Goal: Information Seeking & Learning: Check status

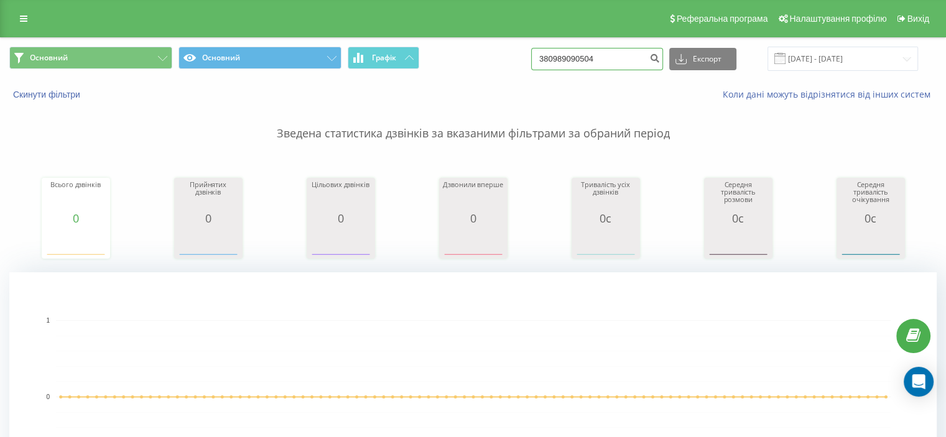
click at [595, 51] on input "380989090504" at bounding box center [597, 59] width 132 height 22
paste input "846963"
type input "380989846963"
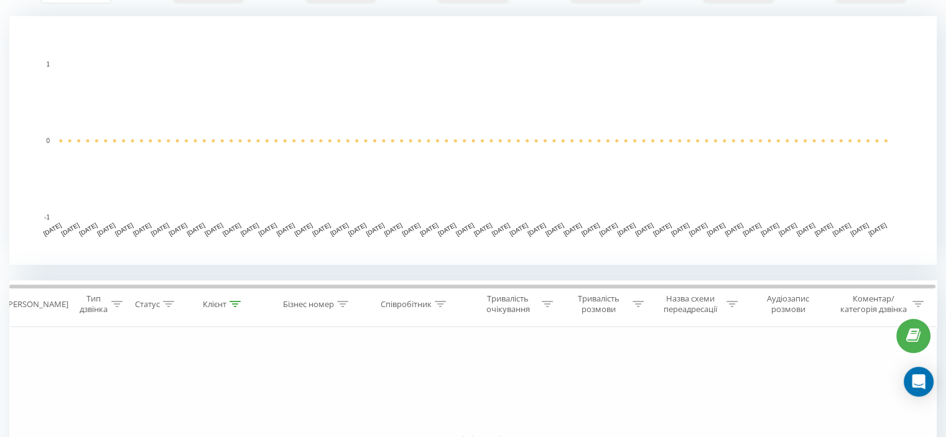
scroll to position [249, 0]
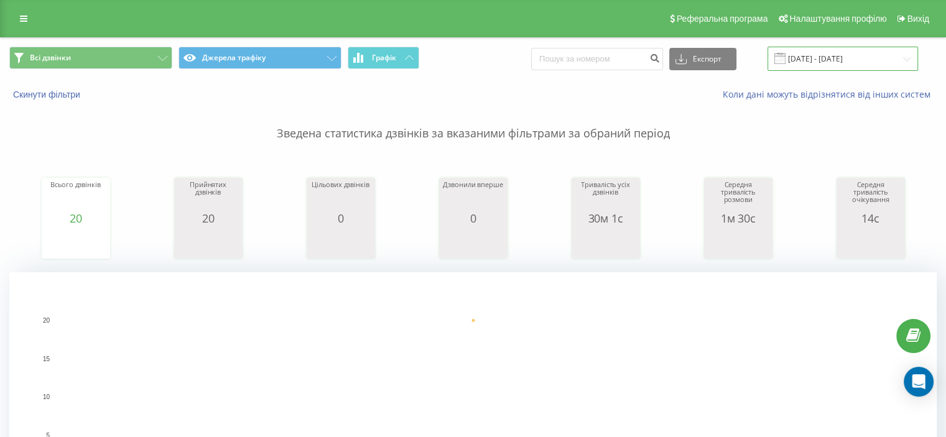
click at [824, 57] on input "[DATE] - [DATE]" at bounding box center [843, 59] width 151 height 24
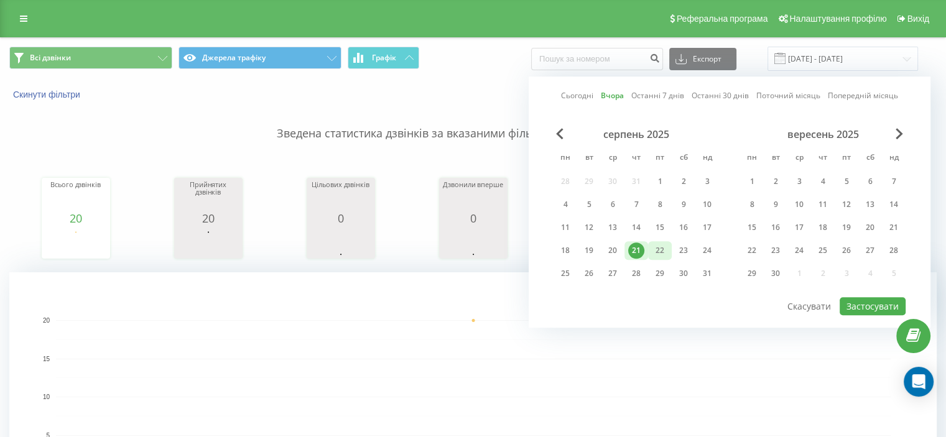
click at [655, 250] on div "22" at bounding box center [660, 251] width 16 height 16
click at [857, 301] on button "Застосувати" at bounding box center [873, 306] width 66 height 18
type input "22.08.2025 - 22.08.2025"
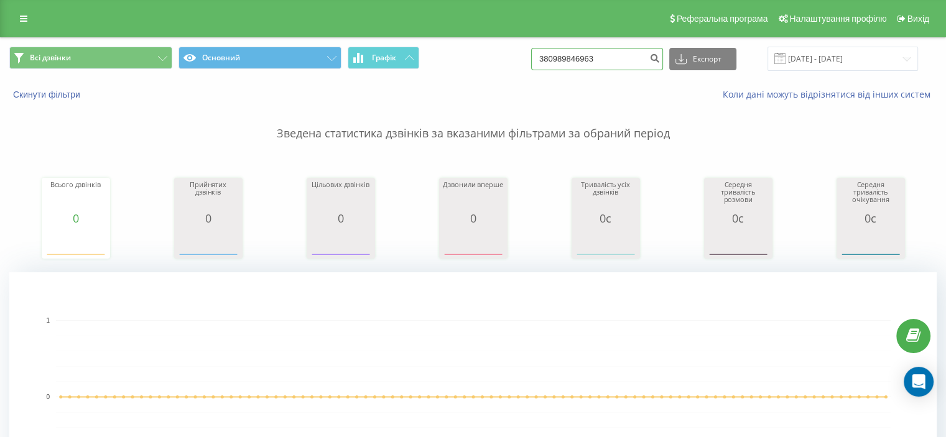
click at [610, 58] on input "380989846963" at bounding box center [597, 59] width 132 height 22
paste input "673990427"
type input "380673990427"
click at [612, 46] on div "Всі дзвінки Основний Графік 380673990427 Експорт .csv .xls .xlsx [DATE] - [DATE]" at bounding box center [473, 59] width 945 height 42
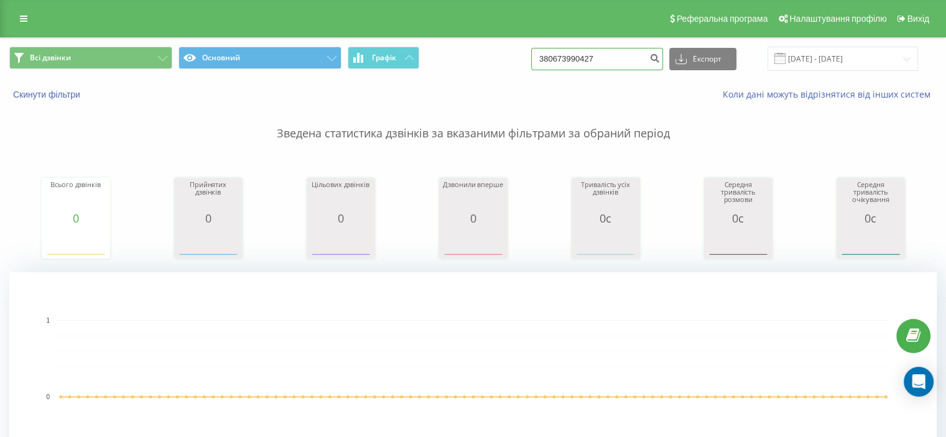
click at [607, 54] on input "380673990427" at bounding box center [597, 59] width 132 height 22
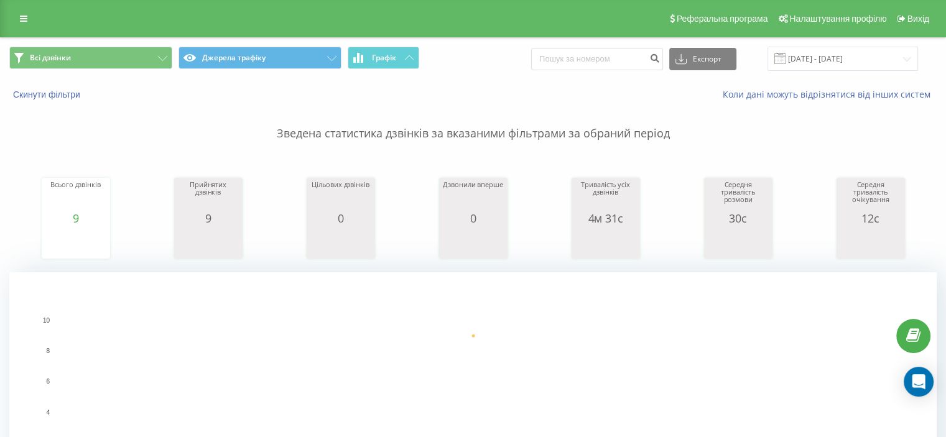
click at [570, 436] on rect "A chart." at bounding box center [473, 397] width 835 height 154
